Goal: Information Seeking & Learning: Learn about a topic

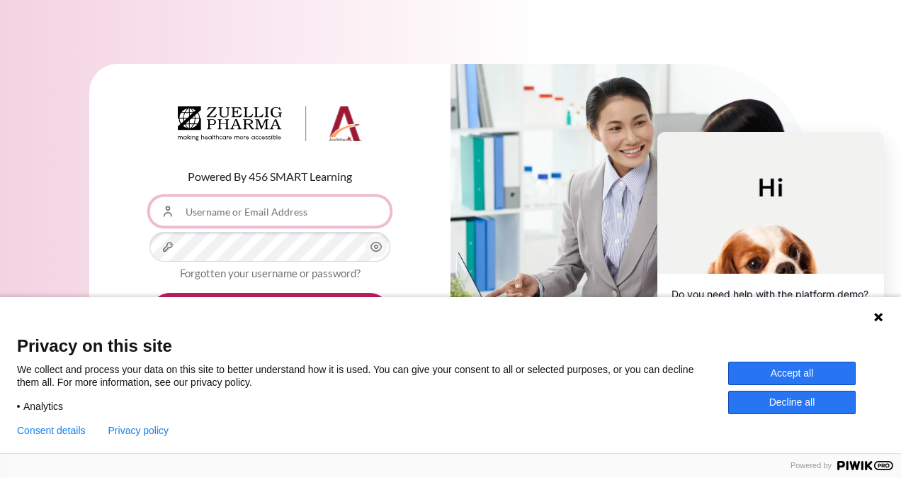
click at [206, 208] on input "Username or Email Address" at bounding box center [270, 211] width 241 height 30
type input "[EMAIL_ADDRESS][DOMAIN_NAME]"
click at [522, 208] on button "Accept all" at bounding box center [792, 372] width 128 height 23
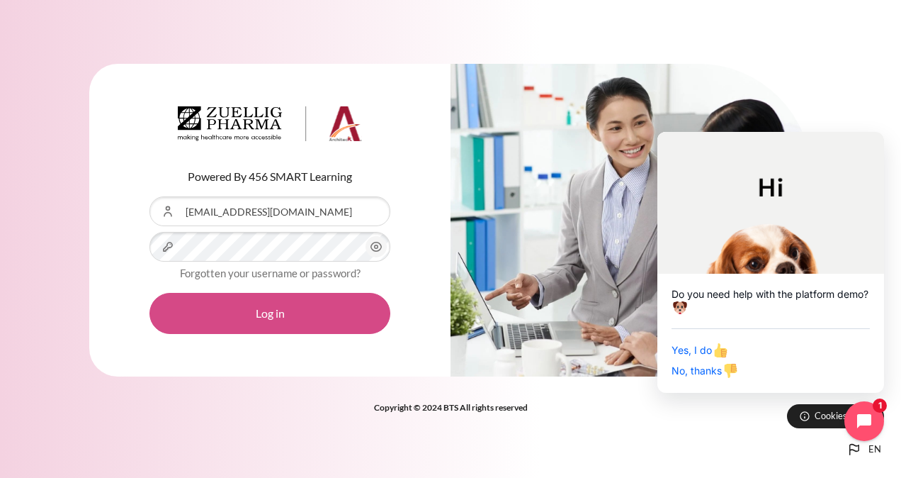
click at [232, 208] on button "Log in" at bounding box center [270, 313] width 241 height 41
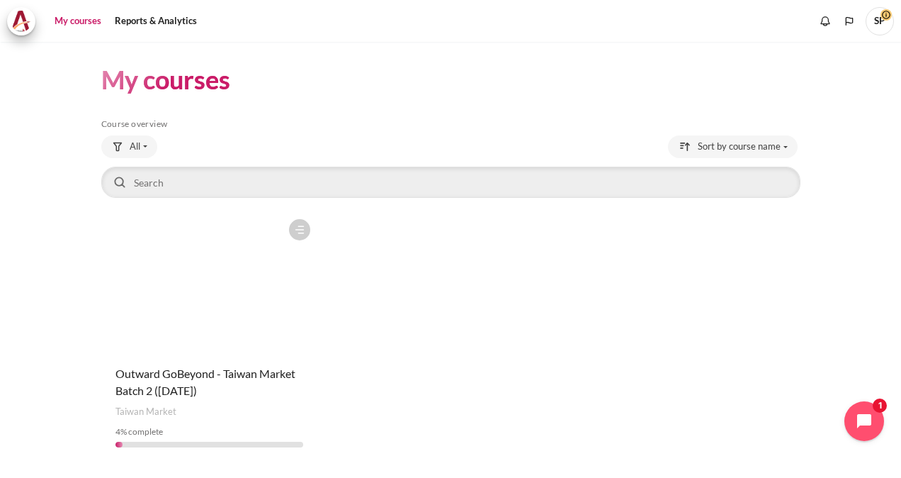
scroll to position [40, 0]
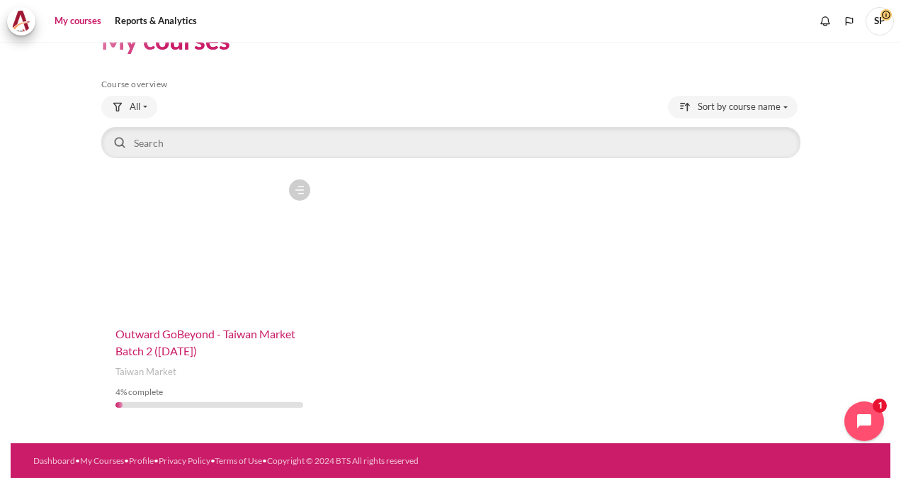
click at [154, 344] on span "Outward GoBeyond - Taiwan Market Batch 2 ([DATE])" at bounding box center [206, 342] width 180 height 30
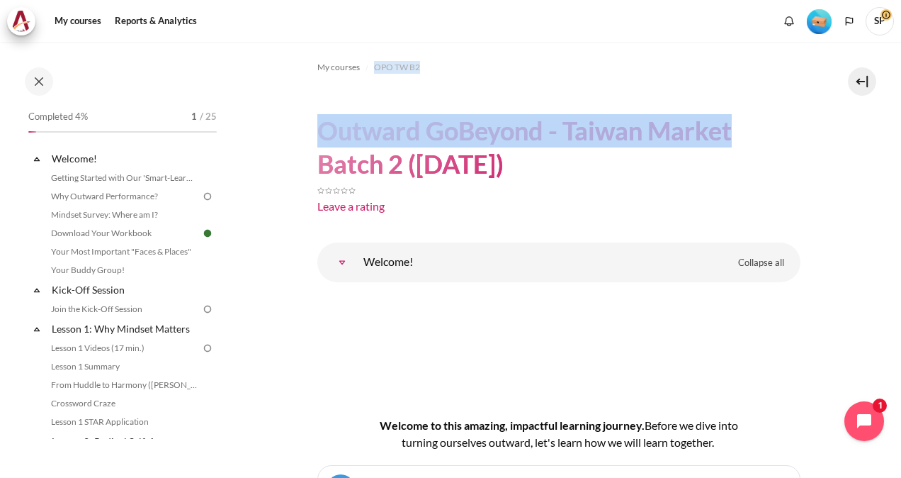
drag, startPoint x: 894, startPoint y: 61, endPoint x: 887, endPoint y: 94, distance: 33.2
click at [887, 94] on div "My courses OPO TW B2 Outward GoBeyond - Taiwan Market Batch 2 (Sep 2025) Leave …" at bounding box center [450, 260] width 901 height 436
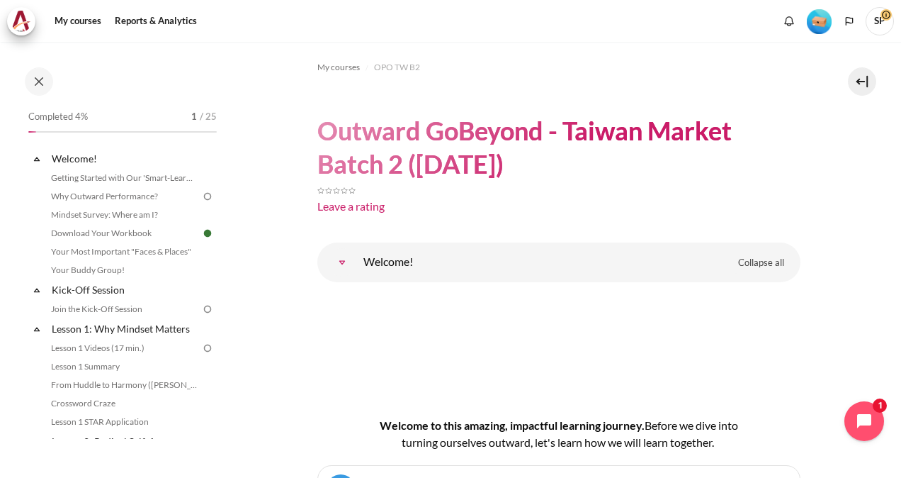
drag, startPoint x: 887, startPoint y: 94, endPoint x: 789, endPoint y: 154, distance: 115.5
click at [789, 154] on h1 "Outward GoBeyond - Taiwan Market Batch 2 ([DATE])" at bounding box center [558, 147] width 483 height 67
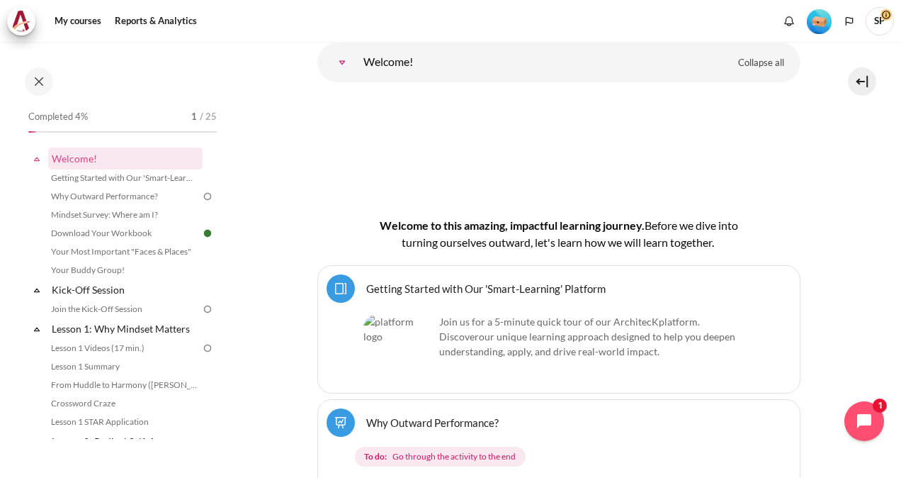
scroll to position [240, 0]
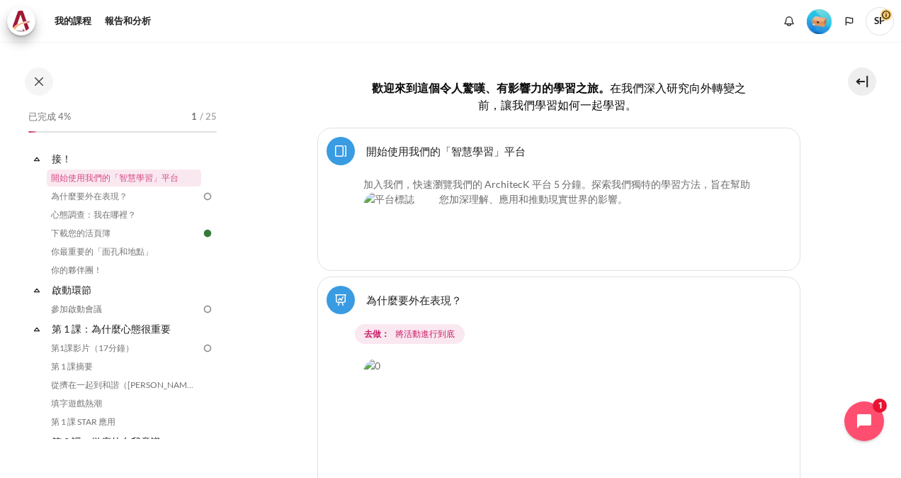
scroll to position [382, 0]
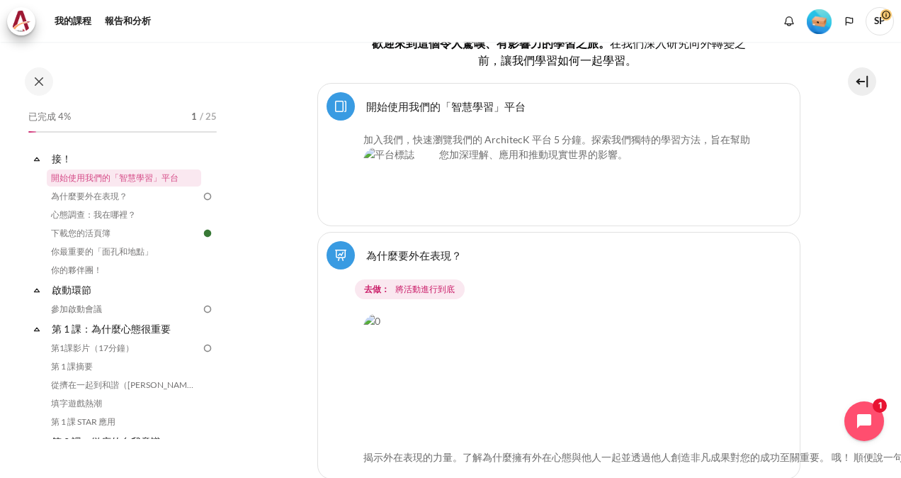
click at [366, 109] on link "開始使用我們的「智慧學習」平台 Page" at bounding box center [445, 105] width 159 height 13
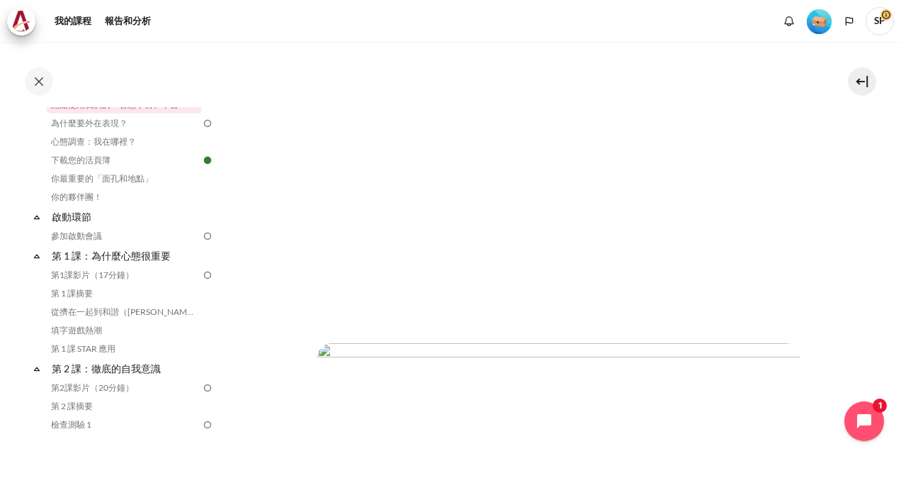
scroll to position [283, 0]
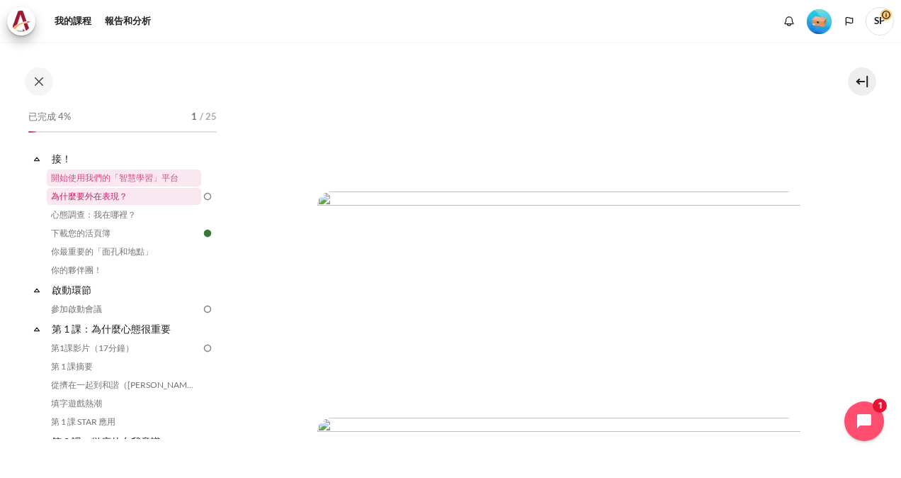
click at [93, 200] on link "為什麼要外在表現？" at bounding box center [124, 196] width 154 height 17
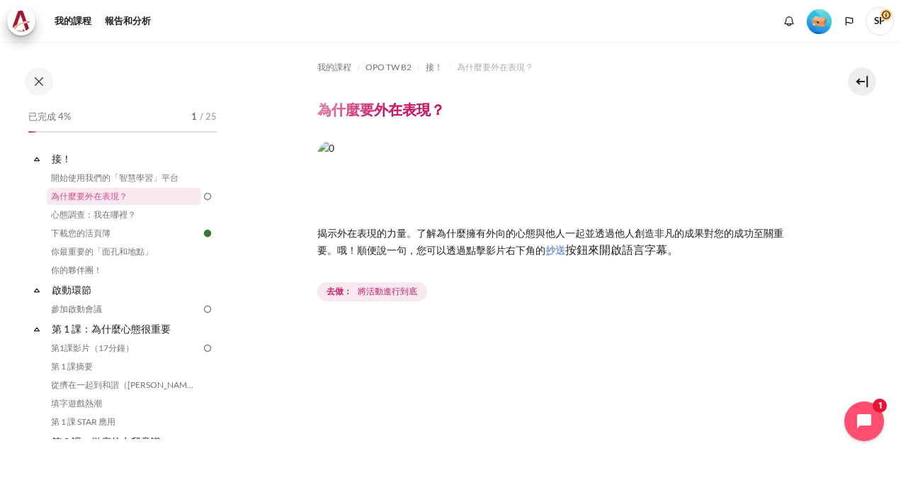
click at [360, 176] on img "內容" at bounding box center [558, 178] width 483 height 76
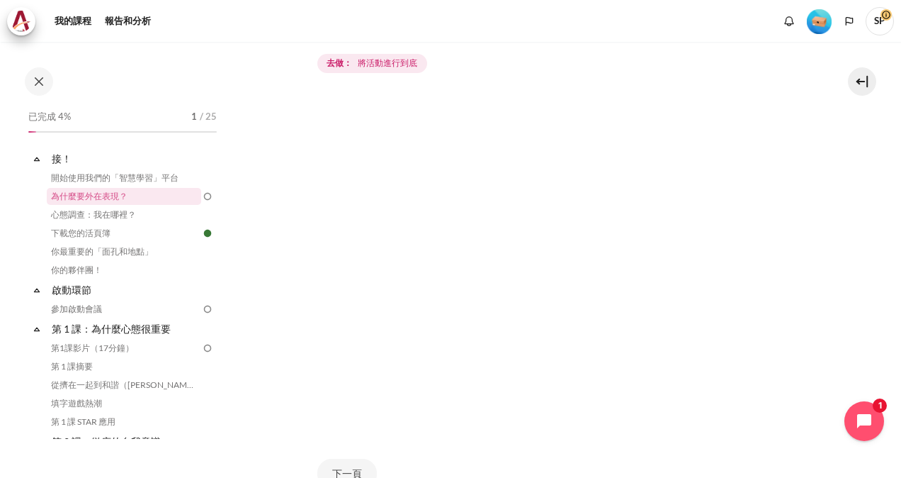
scroll to position [246, 0]
drag, startPoint x: 358, startPoint y: 448, endPoint x: 359, endPoint y: 461, distance: 13.5
click at [359, 461] on button "下一頁" at bounding box center [347, 456] width 60 height 30
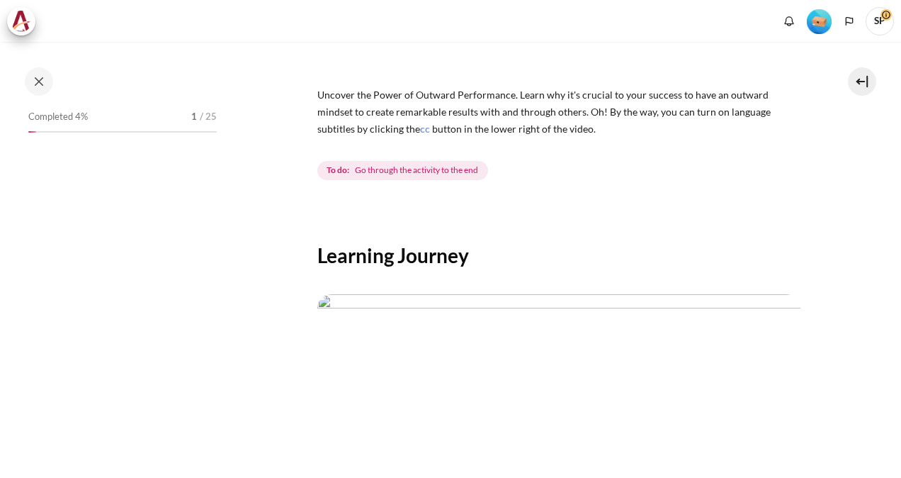
scroll to position [142, 0]
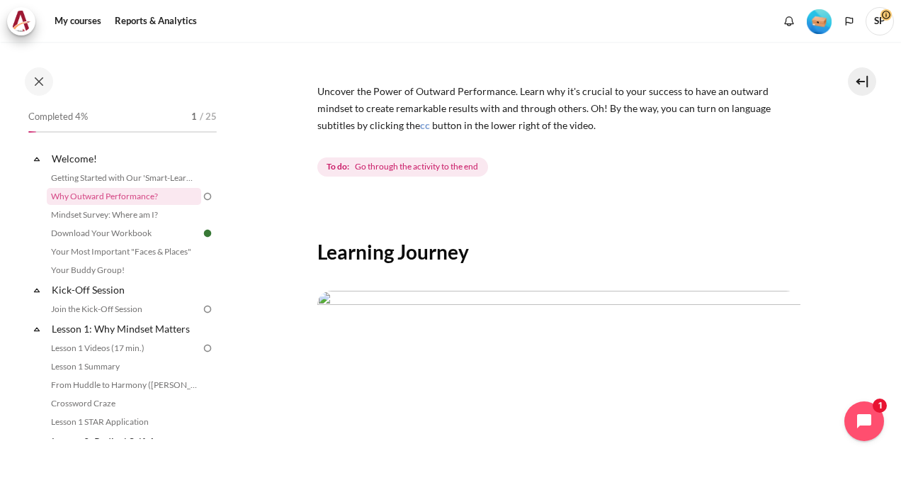
click at [201, 194] on img at bounding box center [207, 196] width 13 height 13
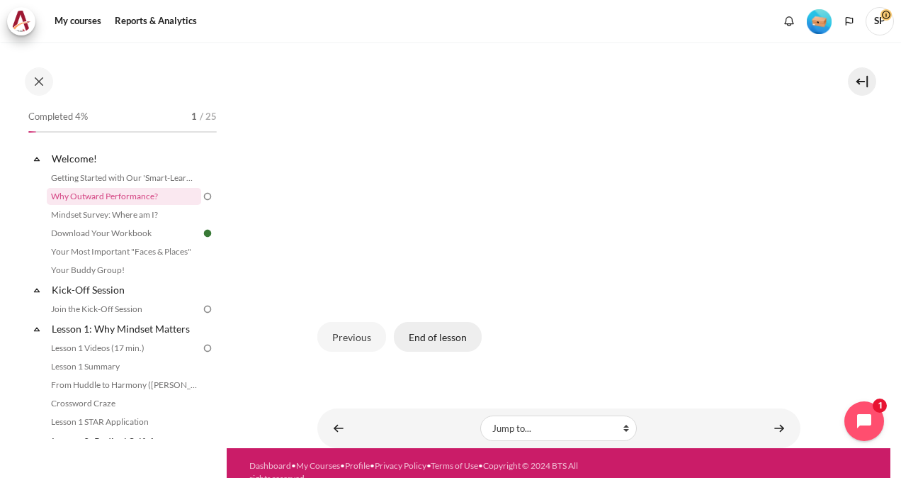
scroll to position [422, 0]
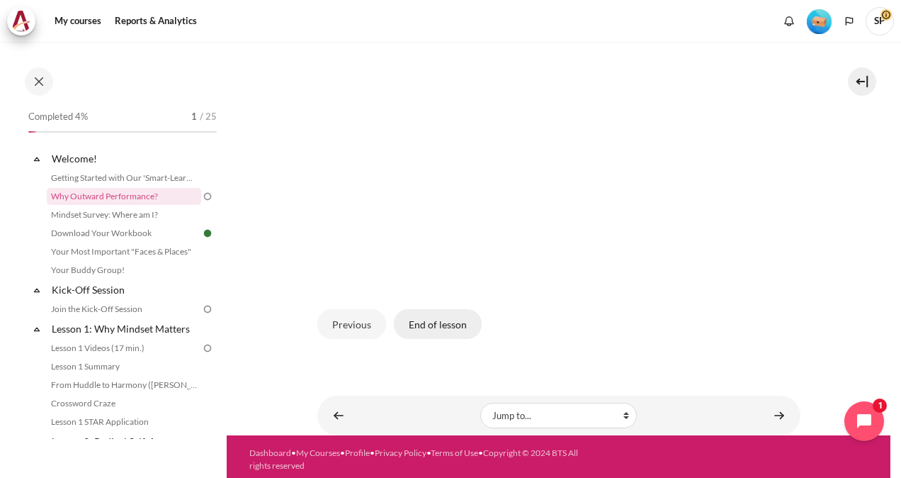
click at [448, 319] on button "End of lesson" at bounding box center [438, 324] width 88 height 30
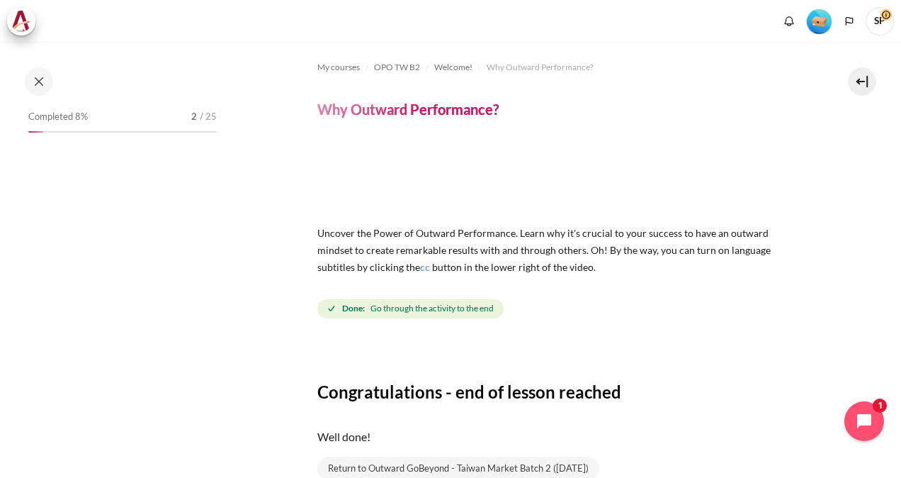
scroll to position [132, 0]
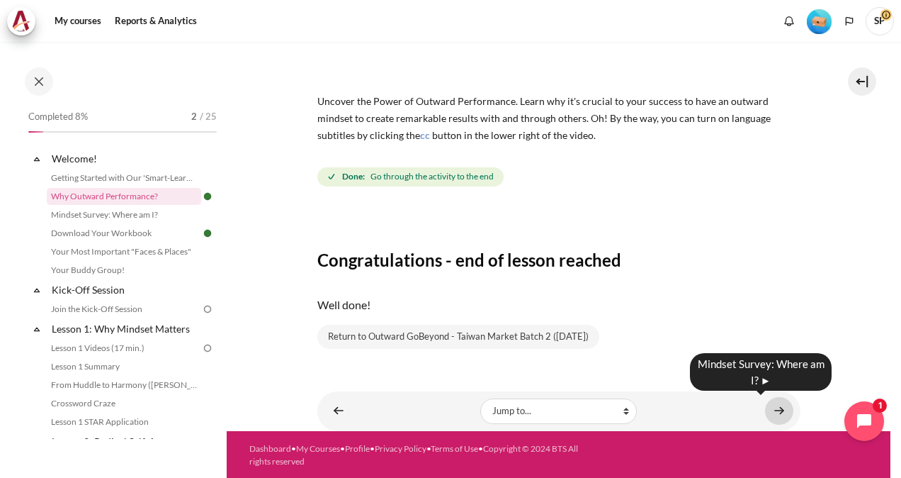
click at [767, 411] on link "Content" at bounding box center [779, 411] width 28 height 28
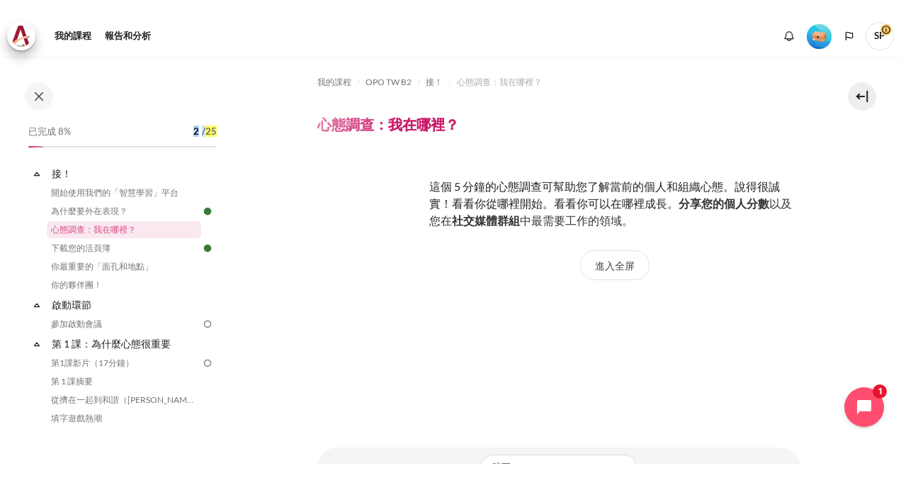
scroll to position [71, 0]
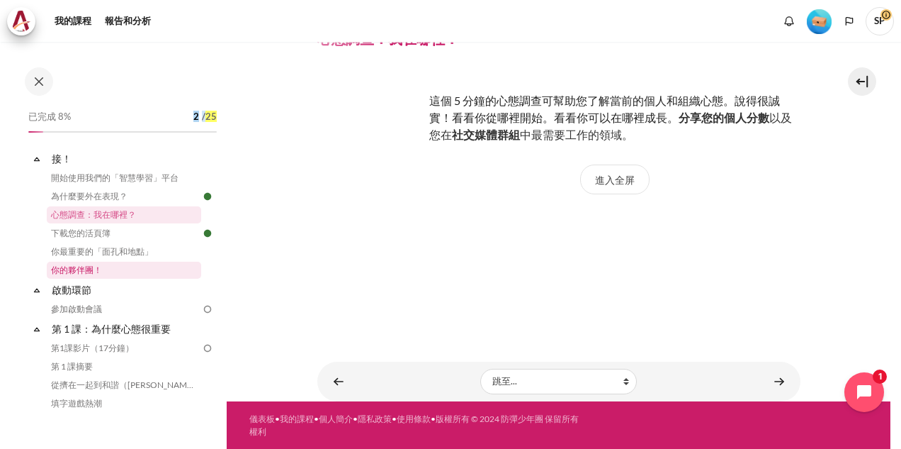
click at [151, 264] on link "你的夥伴團！" at bounding box center [124, 269] width 154 height 17
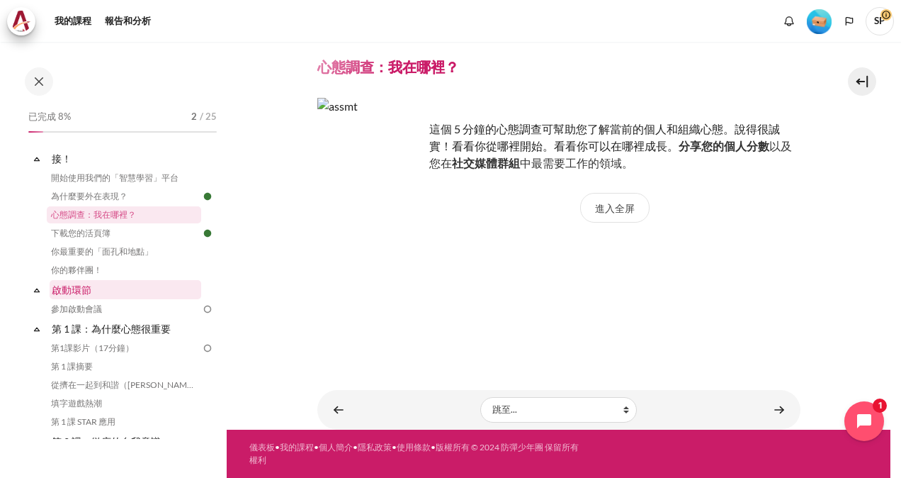
scroll to position [42, 0]
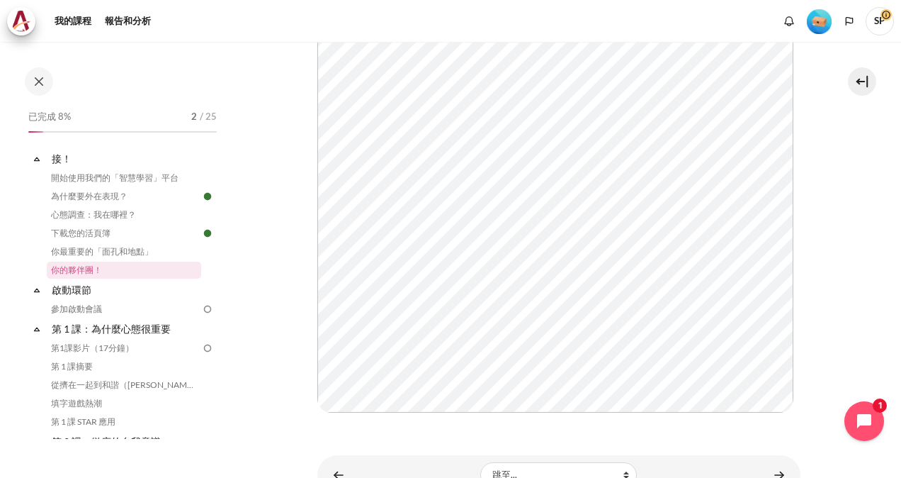
scroll to position [261, 0]
click at [67, 289] on link "啟動環節" at bounding box center [126, 289] width 152 height 19
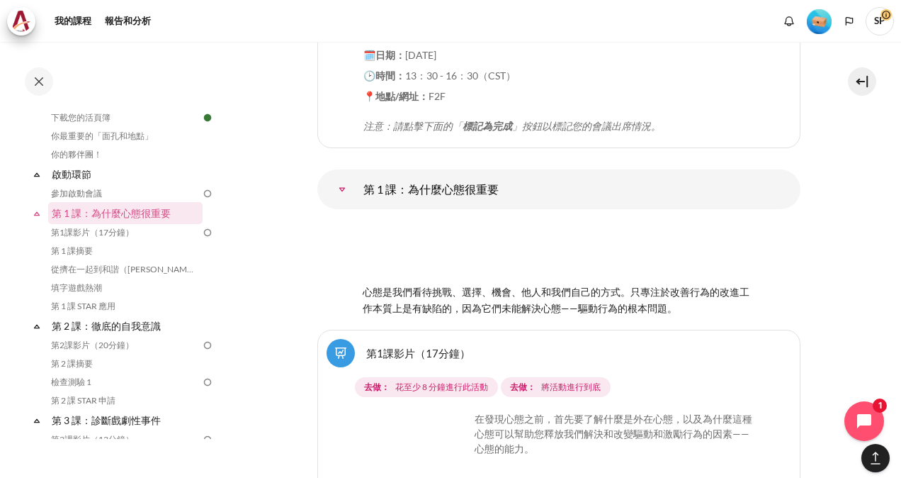
scroll to position [1829, 0]
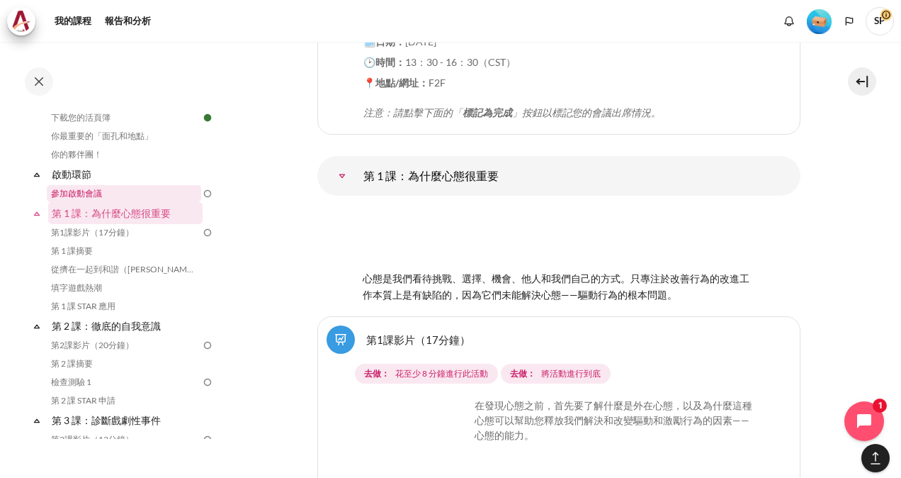
click at [89, 193] on link "參加啟動會議" at bounding box center [124, 193] width 154 height 17
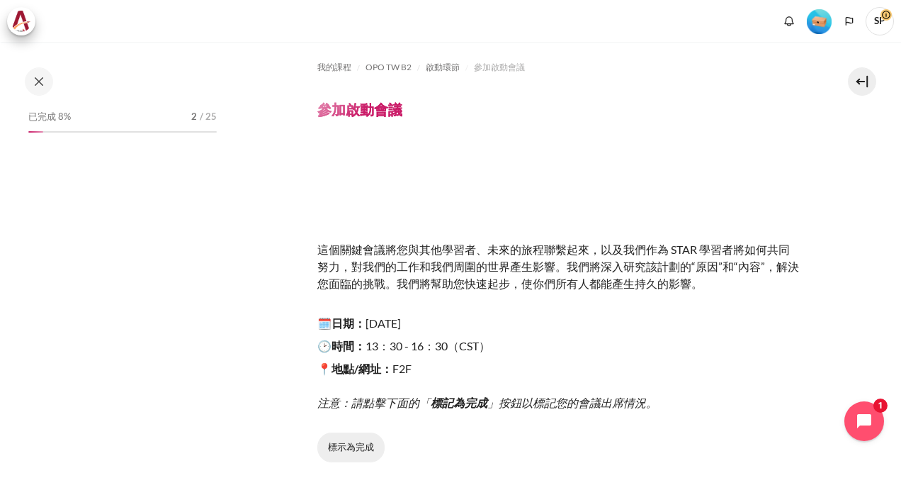
click at [349, 439] on button "標示為完成" at bounding box center [350, 447] width 67 height 30
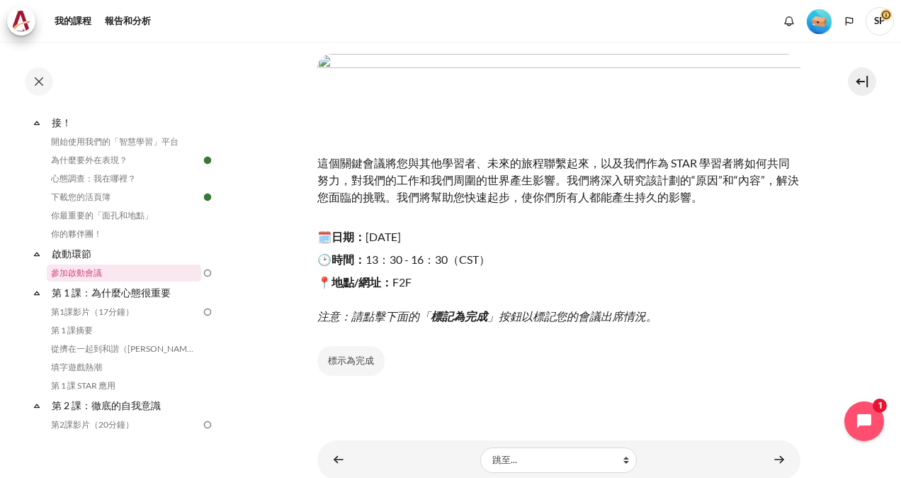
scroll to position [135, 0]
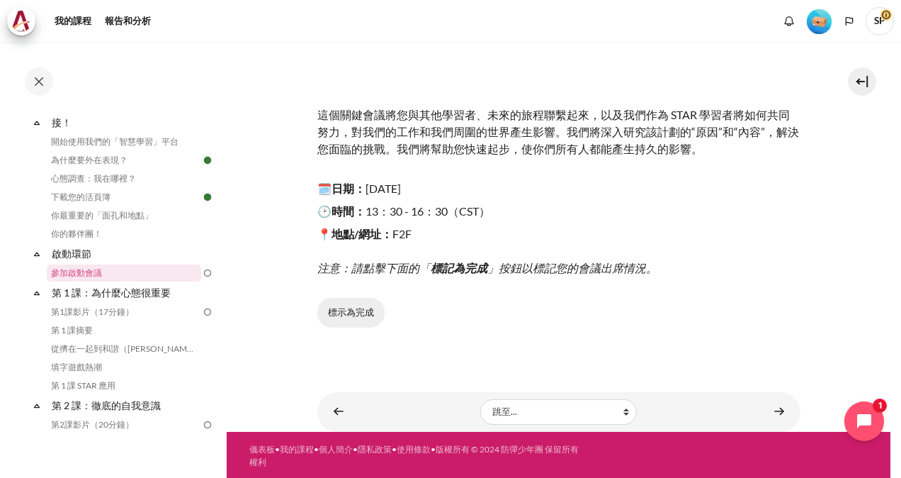
click at [337, 315] on button "標示為完成" at bounding box center [350, 313] width 67 height 30
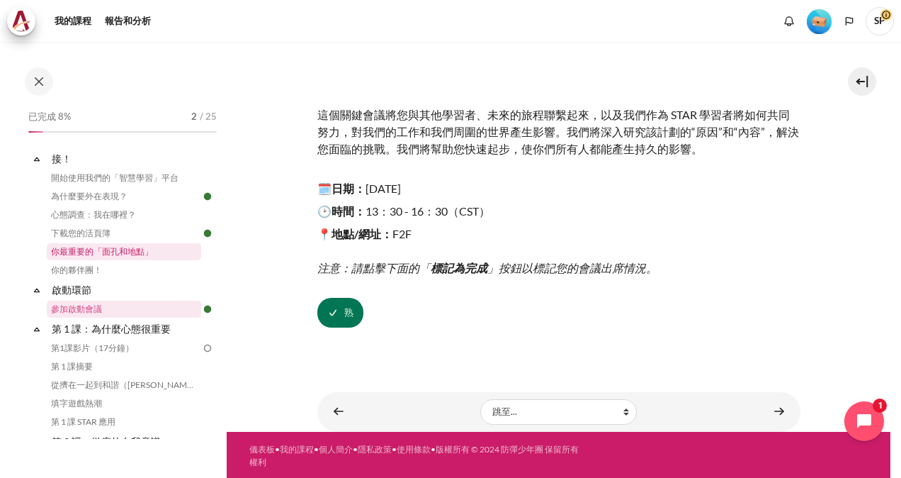
click at [106, 257] on link "你最重要的「面孔和地點」" at bounding box center [124, 251] width 154 height 17
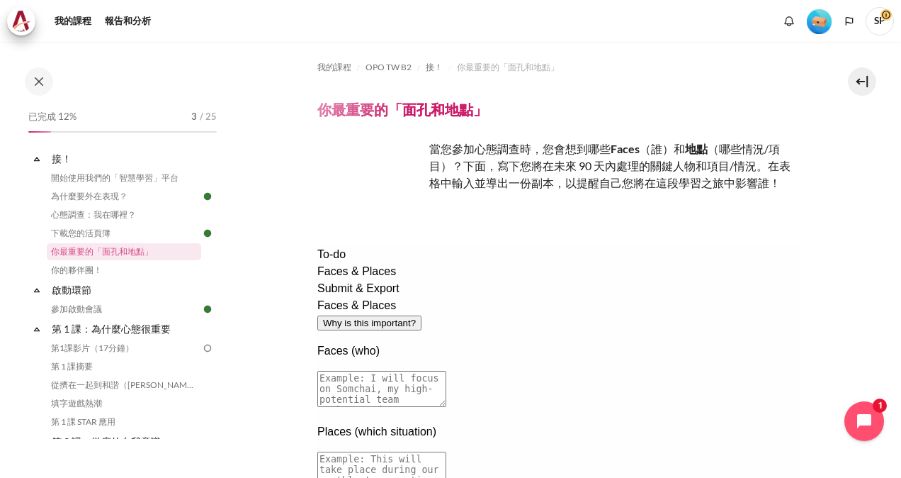
scroll to position [43, 0]
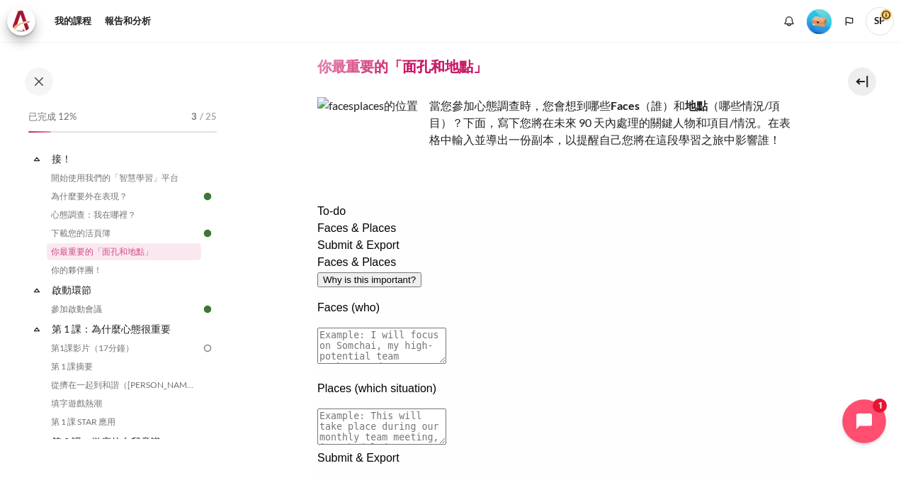
click at [852, 425] on button "Open chat widget" at bounding box center [865, 421] width 44 height 44
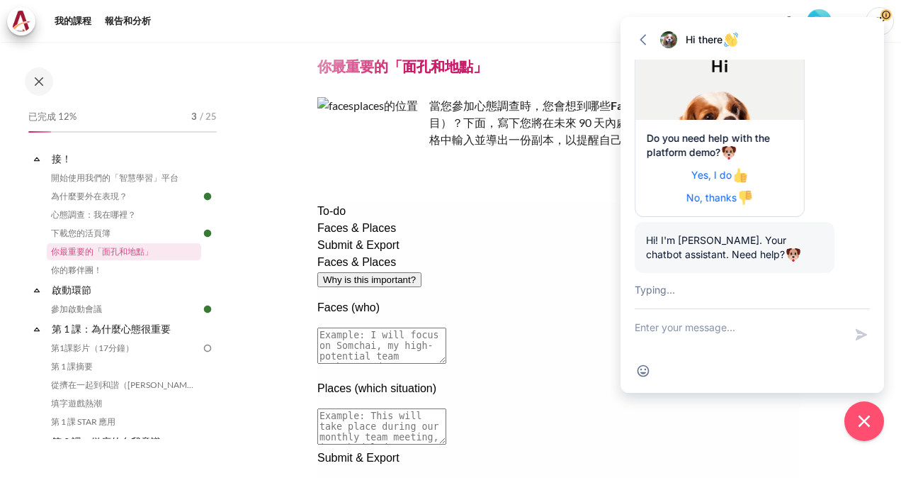
scroll to position [186, 0]
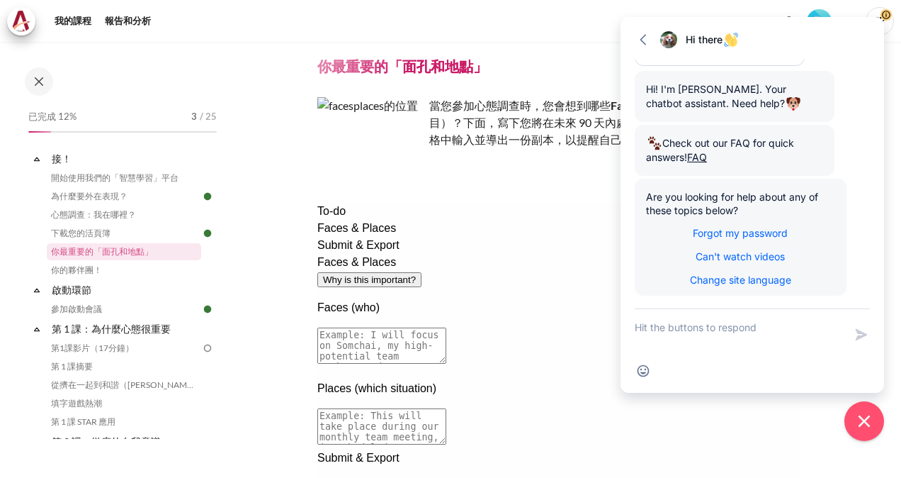
click at [646, 38] on icon "button" at bounding box center [643, 40] width 14 height 14
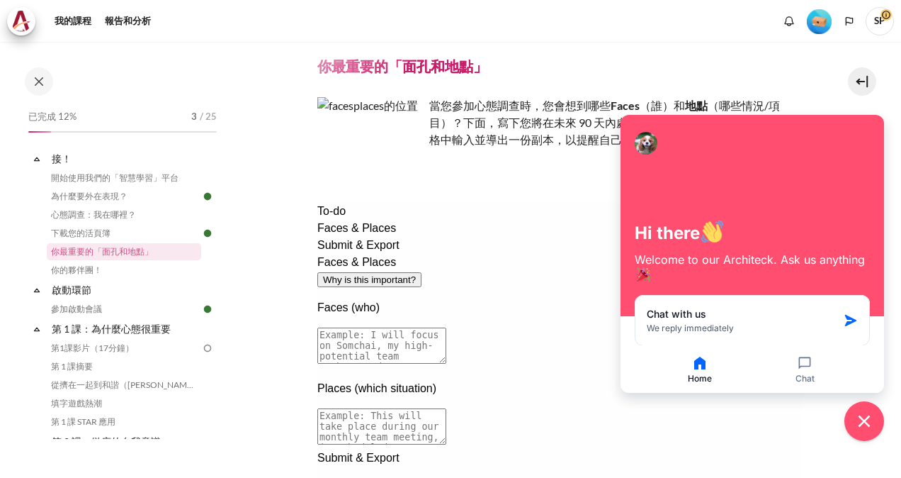
click at [865, 427] on icon "Close chat widget" at bounding box center [865, 421] width 22 height 22
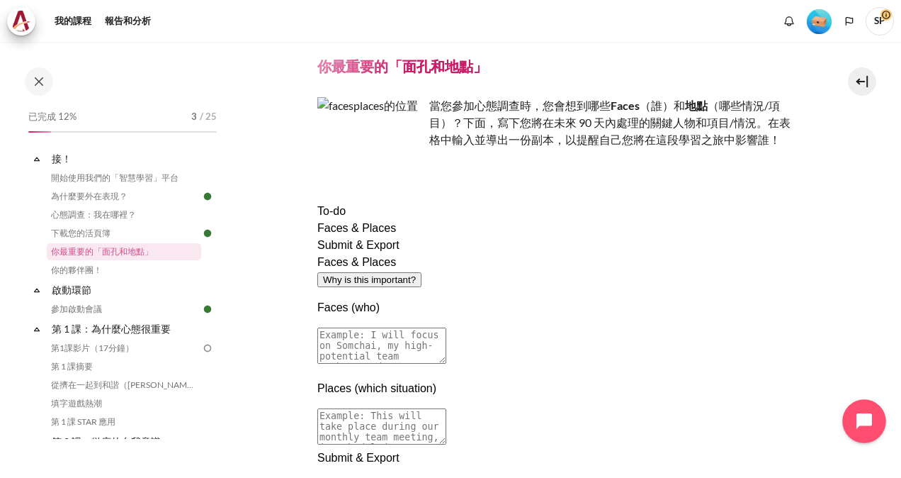
click at [874, 426] on icon "Open chat widget" at bounding box center [873, 421] width 22 height 22
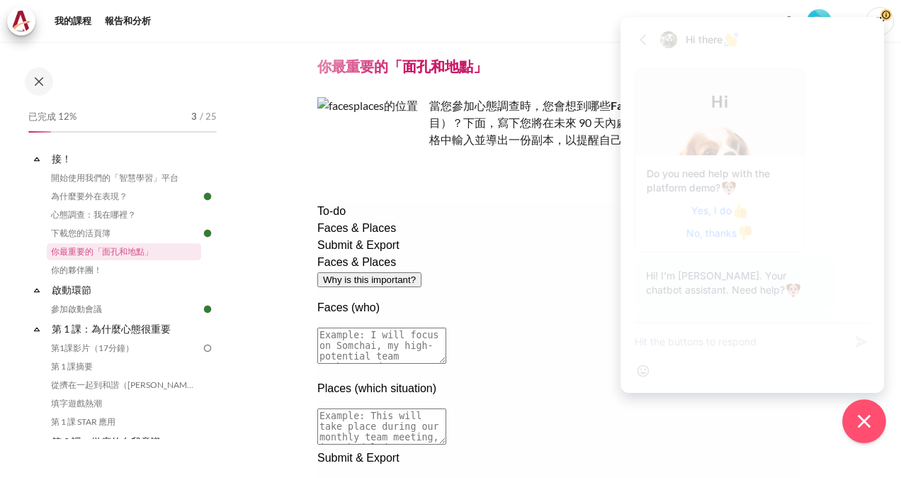
scroll to position [173, 0]
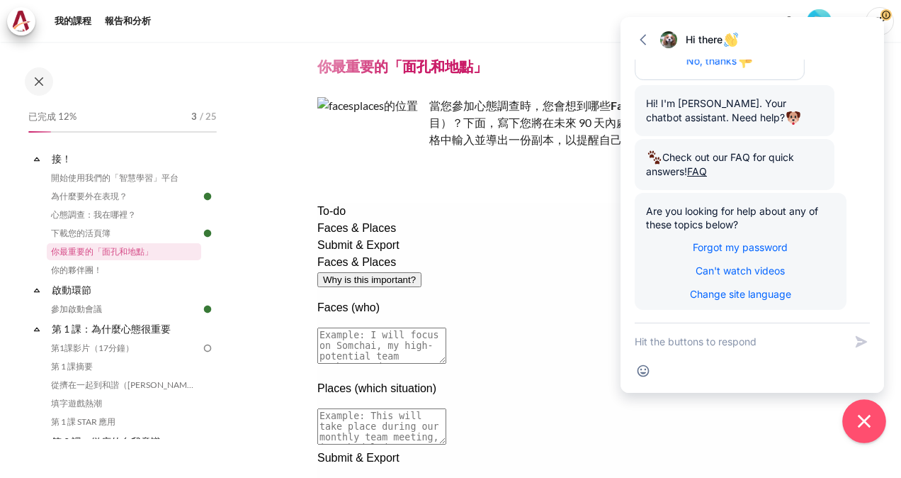
click at [874, 426] on icon "Close chat widget" at bounding box center [865, 421] width 22 height 22
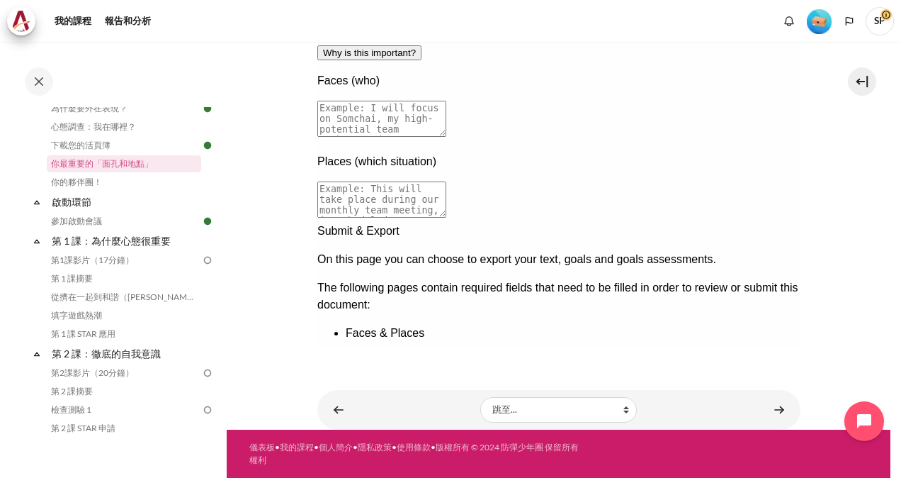
scroll to position [0, 0]
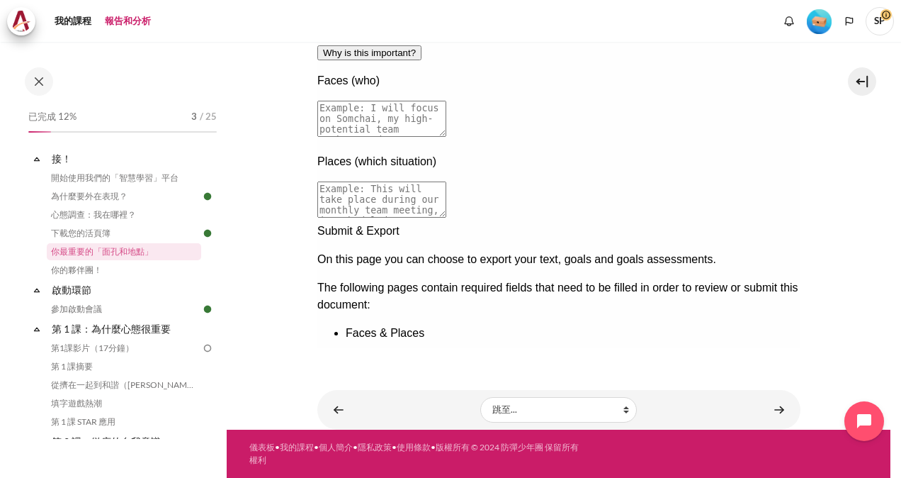
click at [123, 23] on link "報告和分析" at bounding box center [128, 21] width 56 height 28
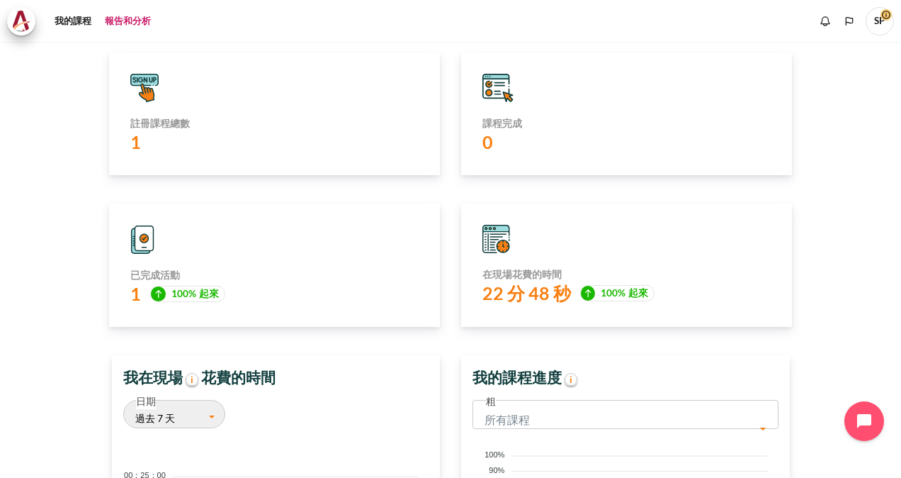
scroll to position [35, 0]
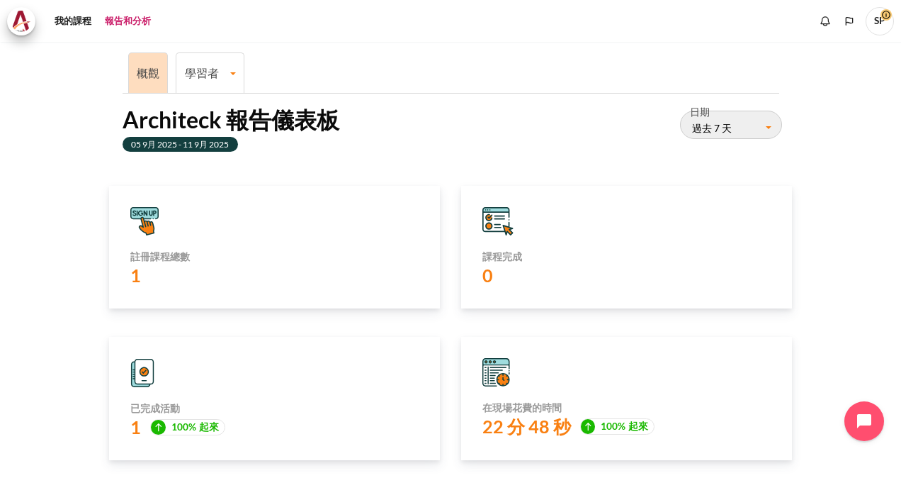
click at [194, 71] on link "學習者" at bounding box center [209, 72] width 67 height 13
click at [18, 179] on section "概觀 學習者 Learner Course Progress Architeck 報告儀表板 05 9月 2025 - 11 9月 2025 日期 過去 7 …" at bounding box center [451, 472] width 880 height 933
click at [59, 14] on link "我的課程" at bounding box center [73, 21] width 47 height 28
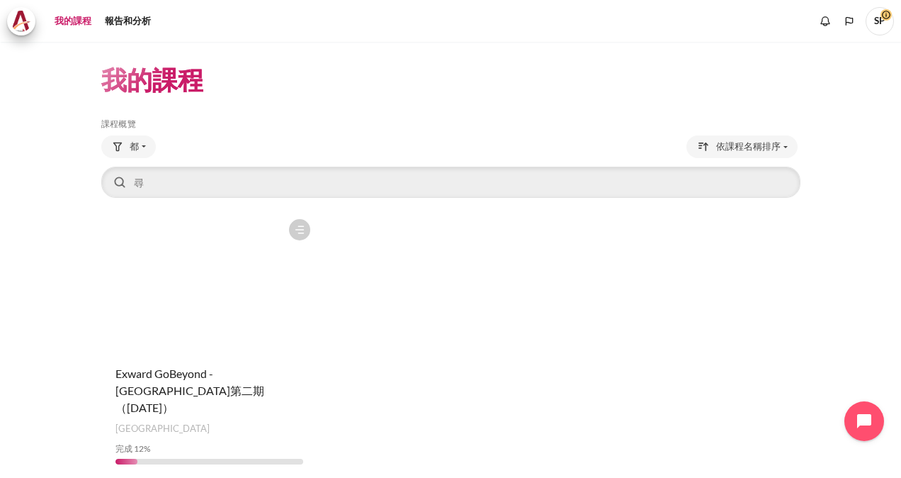
scroll to position [40, 0]
